Goal: Task Accomplishment & Management: Use online tool/utility

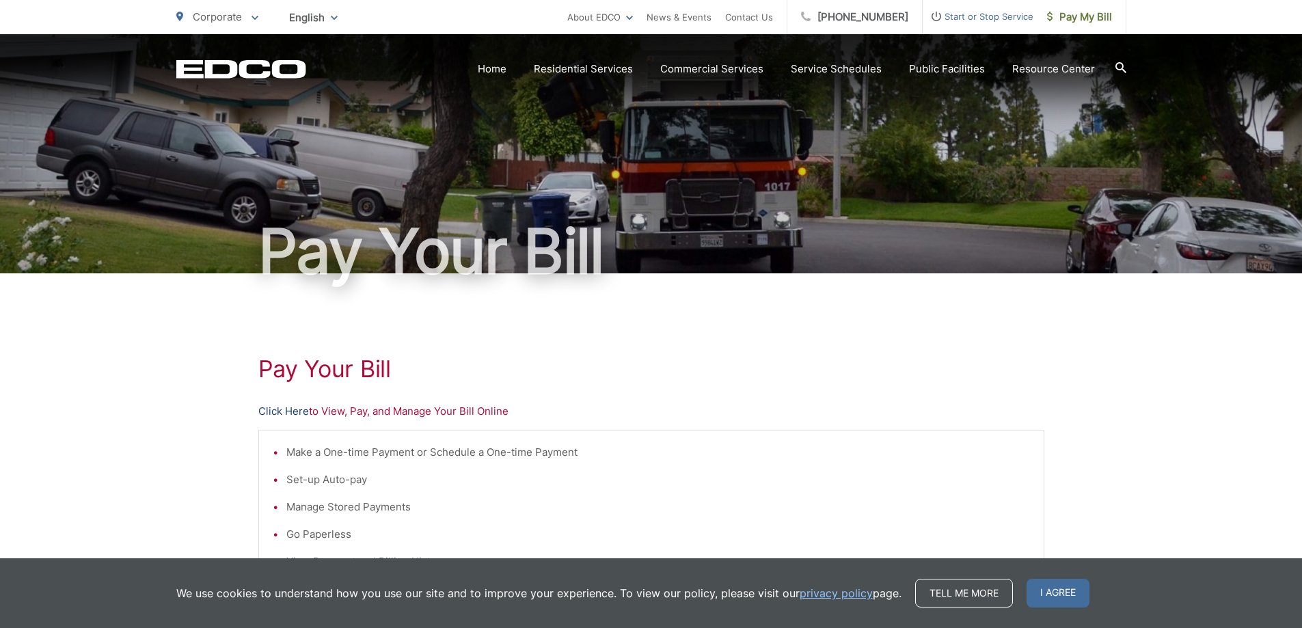
click at [292, 411] on link "Click Here" at bounding box center [283, 411] width 51 height 16
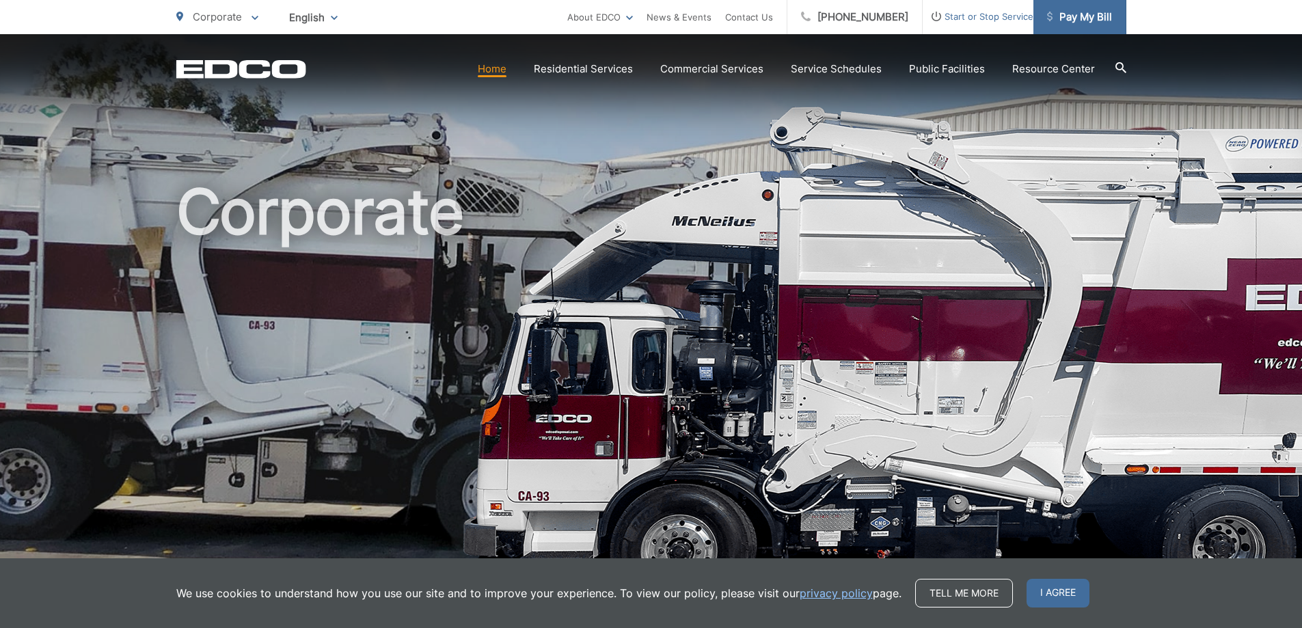
click at [1074, 15] on span "Pay My Bill" at bounding box center [1079, 17] width 65 height 16
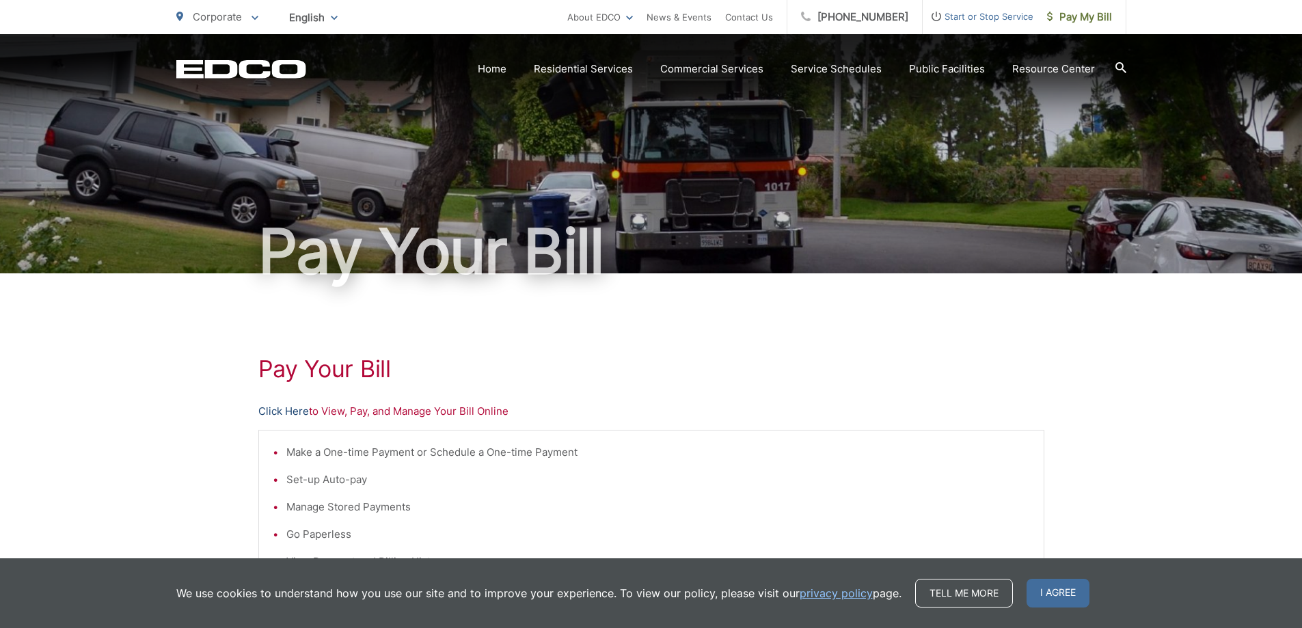
click at [300, 414] on link "Click Here" at bounding box center [283, 411] width 51 height 16
